Goal: Information Seeking & Learning: Find specific fact

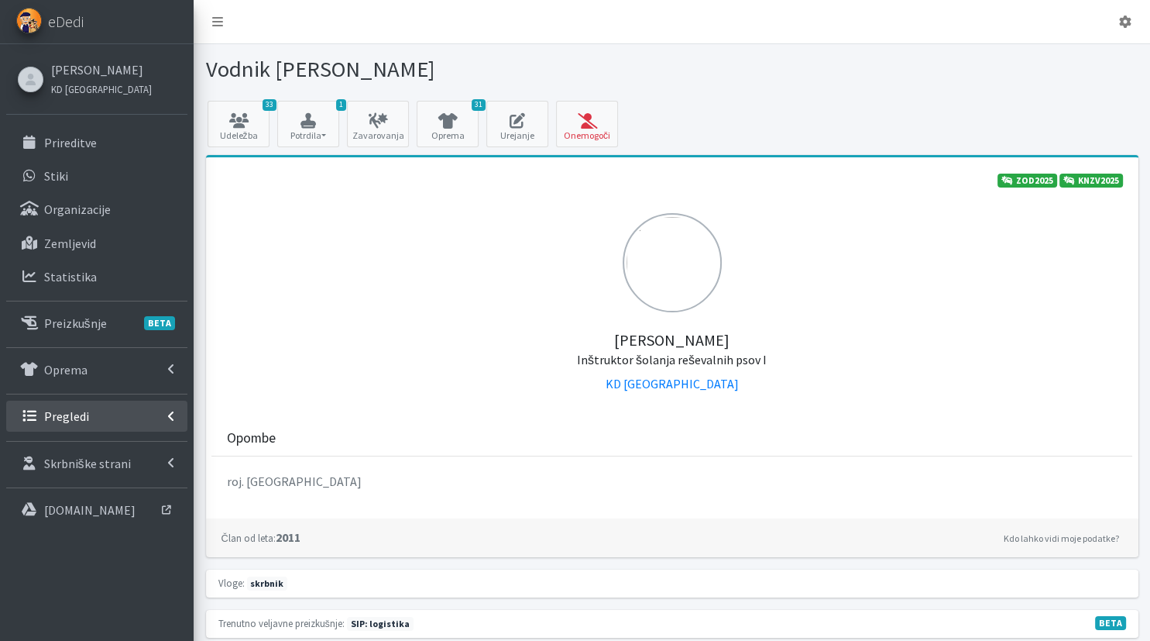
click at [131, 423] on link "Pregledi" at bounding box center [96, 415] width 181 height 31
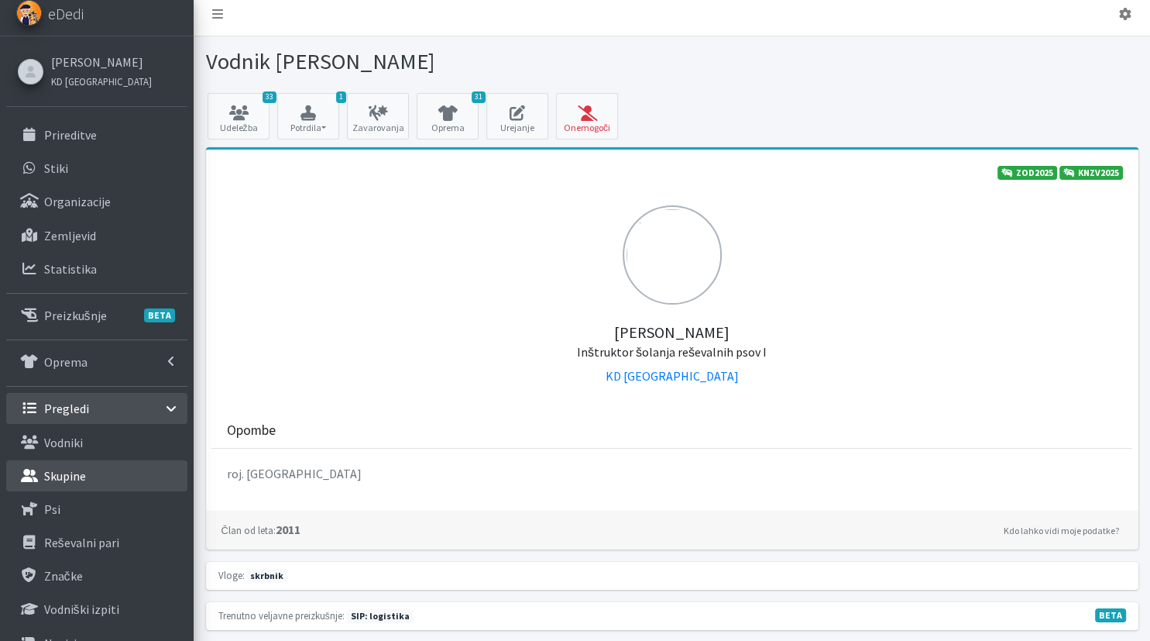
scroll to position [81, 0]
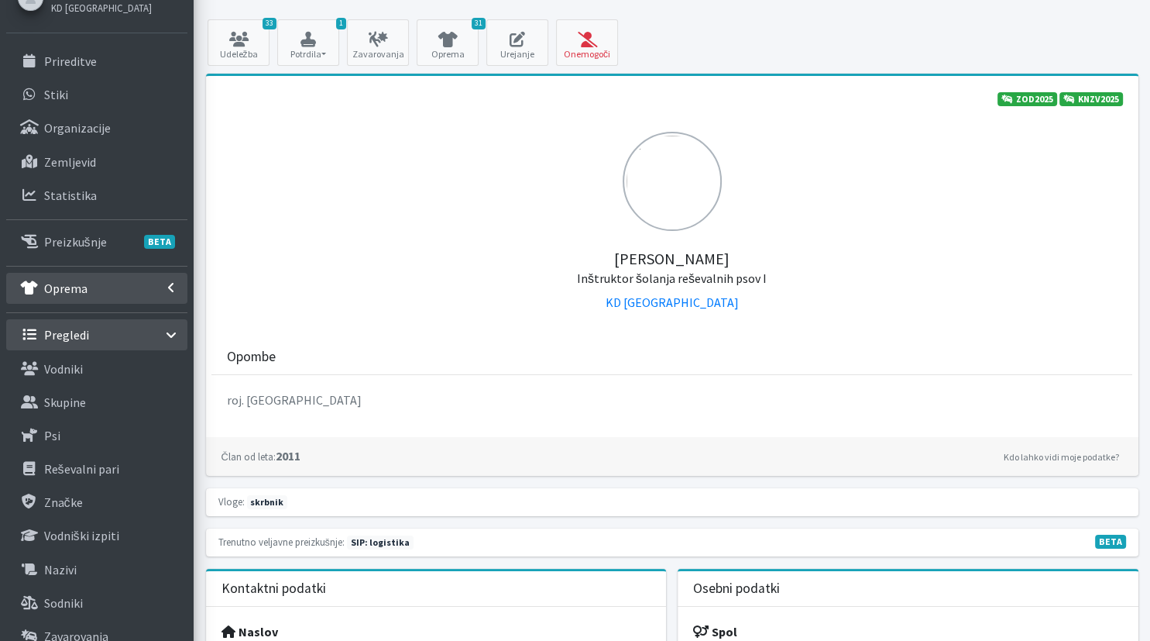
drag, startPoint x: 103, startPoint y: 288, endPoint x: 105, endPoint y: 321, distance: 33.3
click at [103, 289] on link "Oprema" at bounding box center [96, 288] width 181 height 31
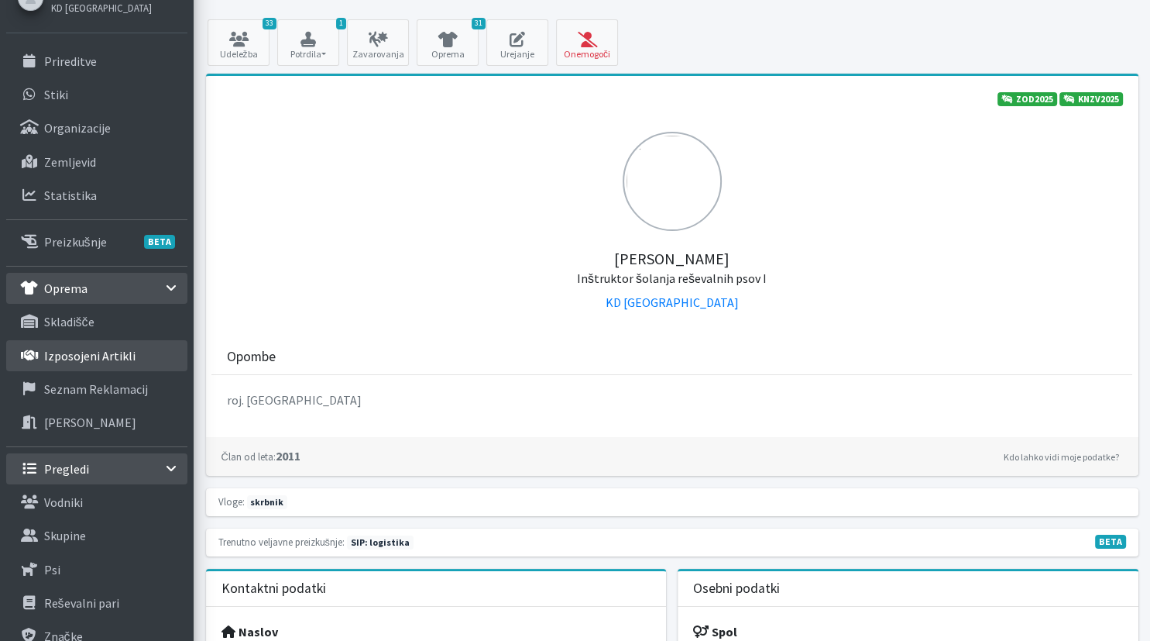
click at [114, 357] on p "Izposojeni artikli" at bounding box center [89, 355] width 91 height 15
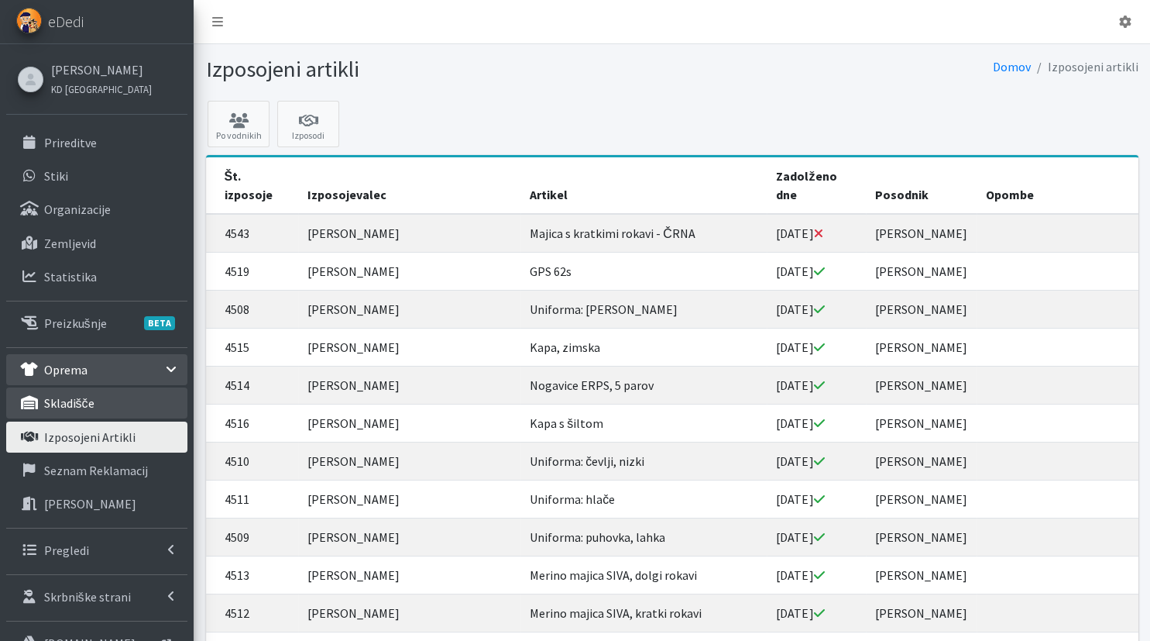
click at [91, 400] on p "skladišče" at bounding box center [69, 402] width 50 height 15
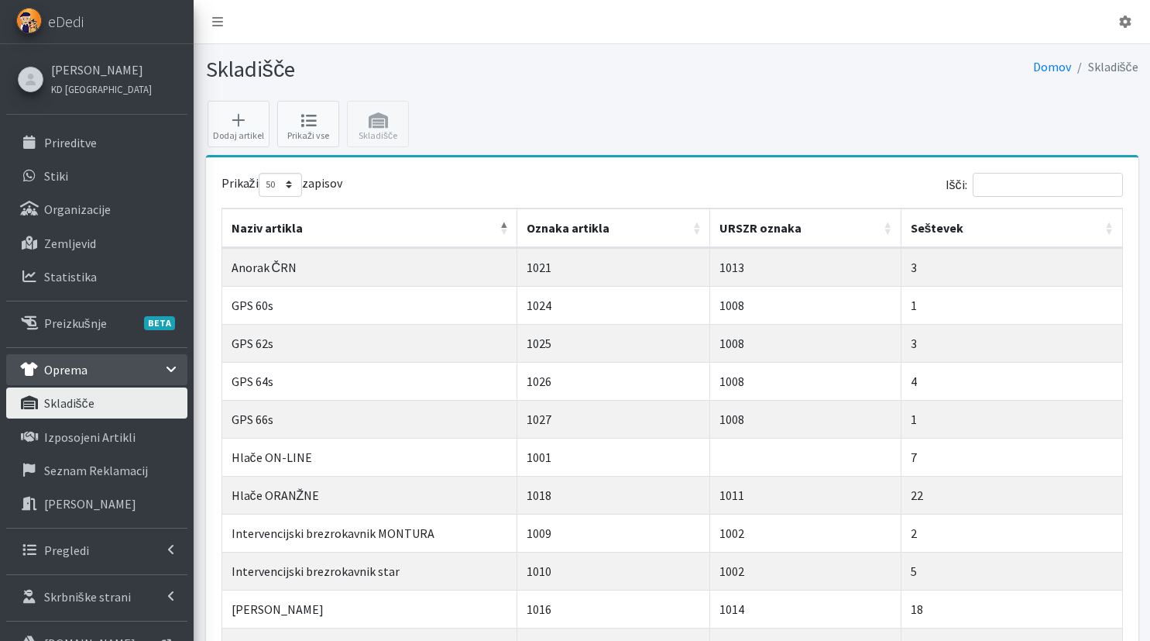
select select "50"
click at [1033, 186] on input "Išči:" at bounding box center [1048, 185] width 150 height 24
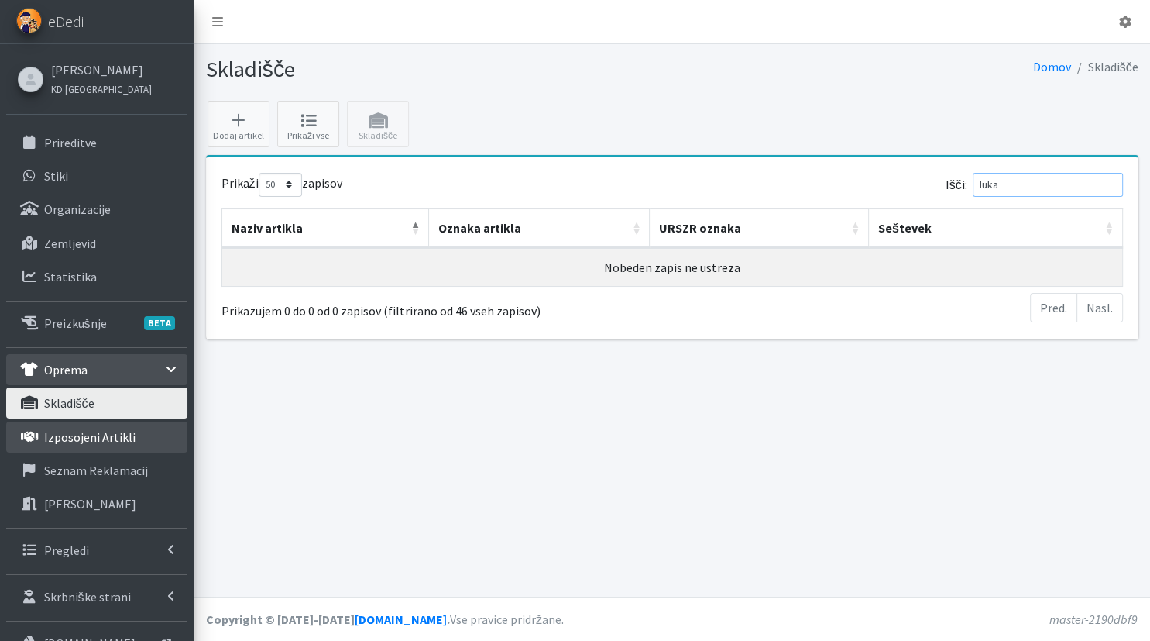
type input "luka"
click at [91, 438] on p "Izposojeni artikli" at bounding box center [89, 436] width 91 height 15
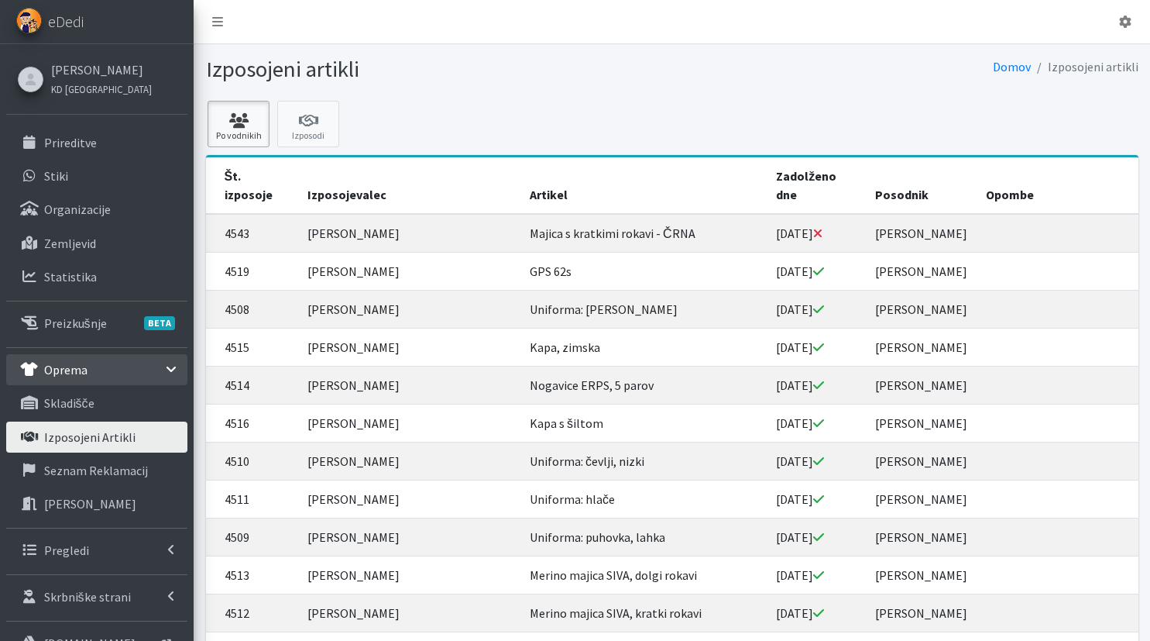
click at [246, 134] on link "Po vodnikih" at bounding box center [239, 124] width 62 height 46
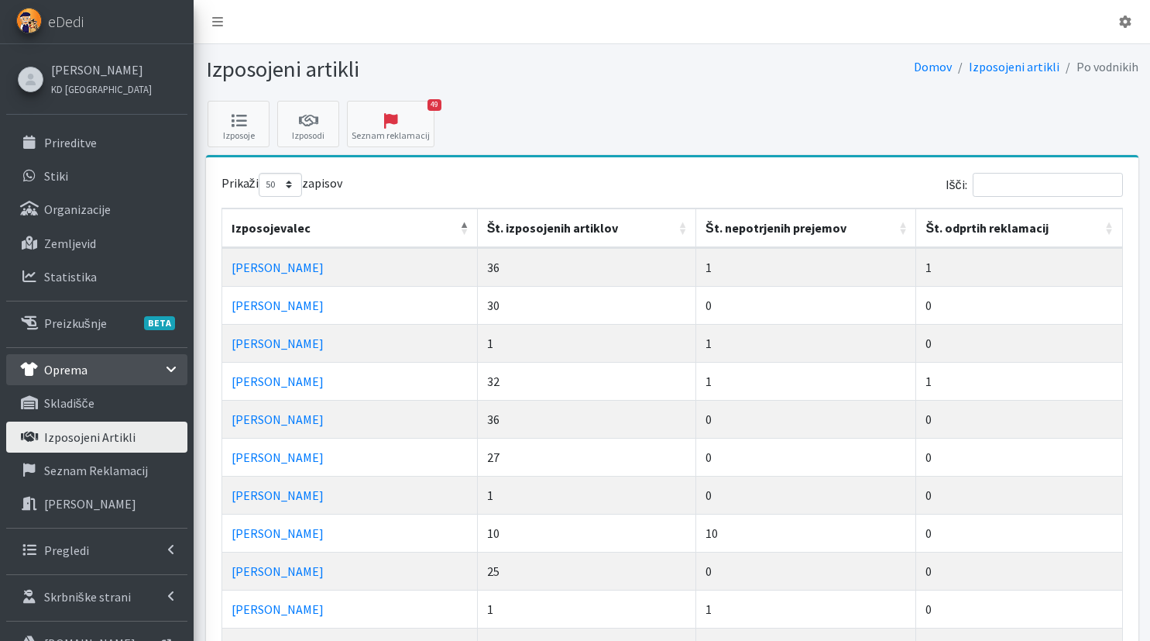
select select "50"
click at [1043, 187] on input "Išči:" at bounding box center [1048, 185] width 150 height 24
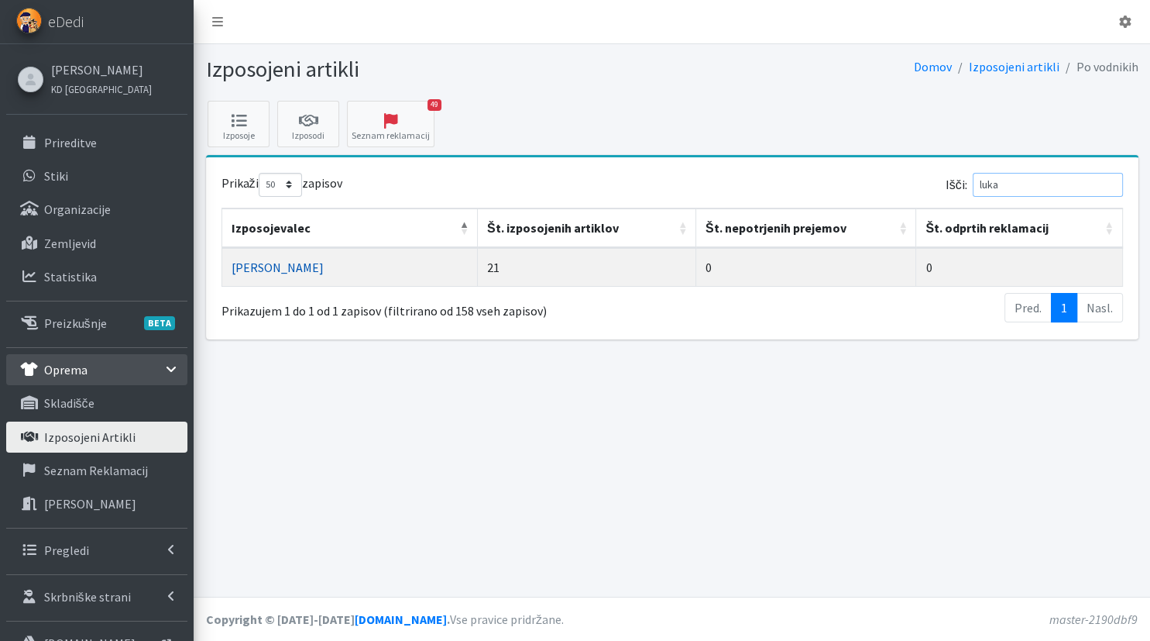
type input "luka"
click at [290, 261] on link "Luka Ušeničnik" at bounding box center [278, 266] width 92 height 15
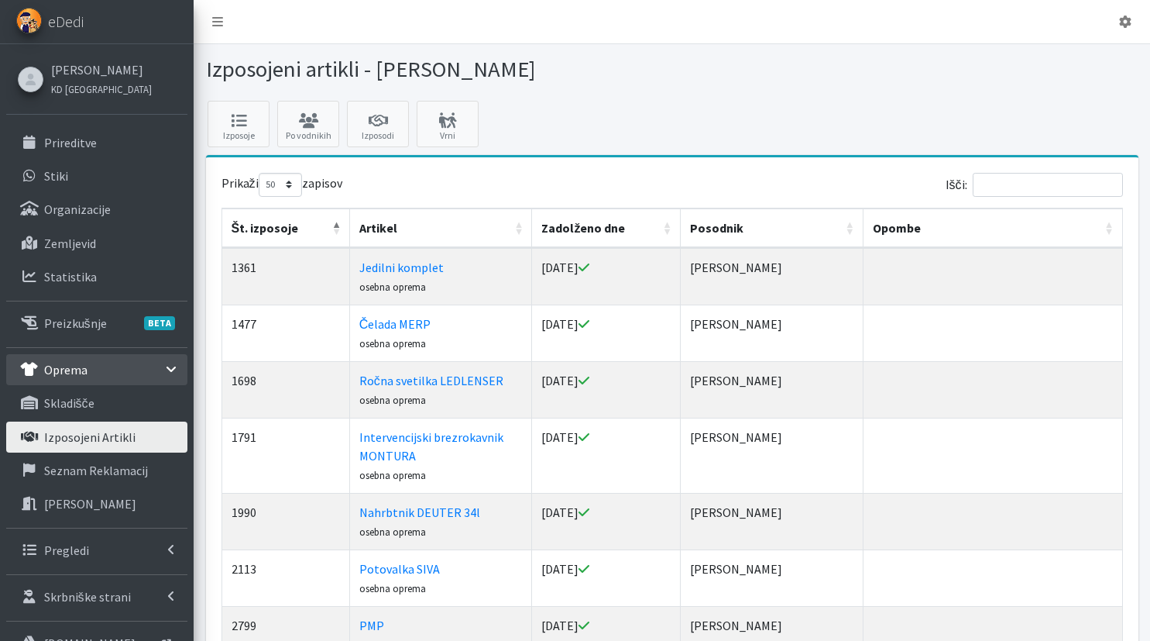
select select "50"
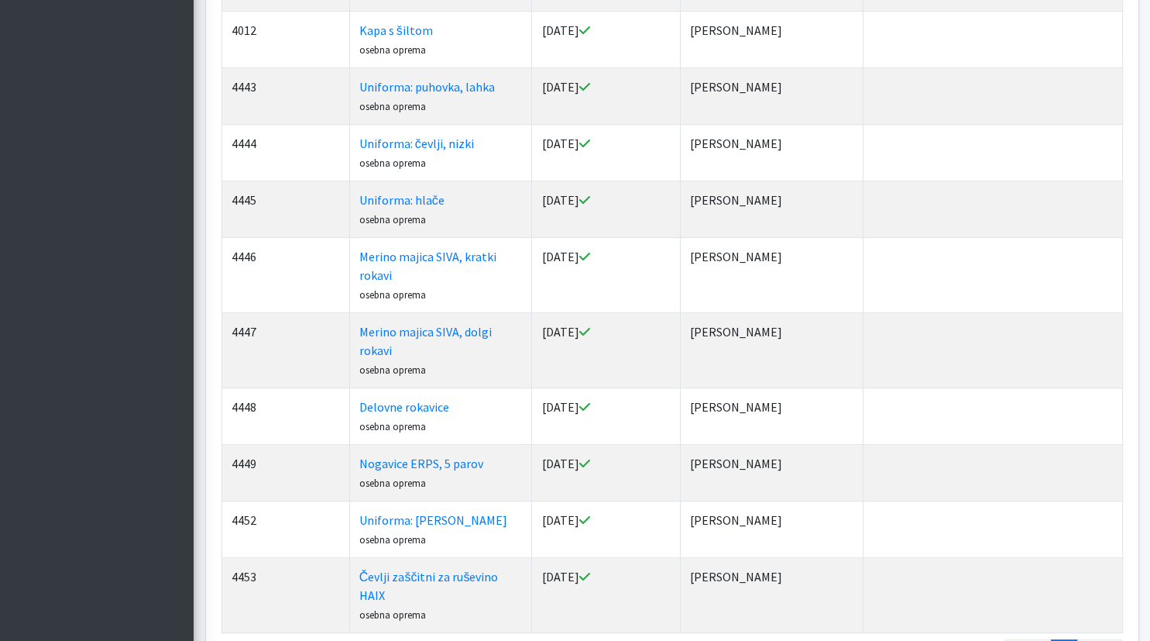
scroll to position [917, 0]
